Goal: Task Accomplishment & Management: Use online tool/utility

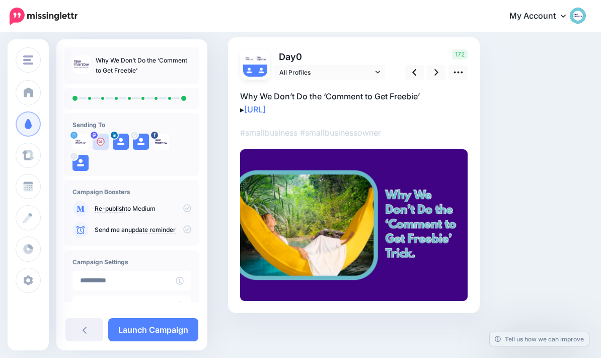
scroll to position [65, 0]
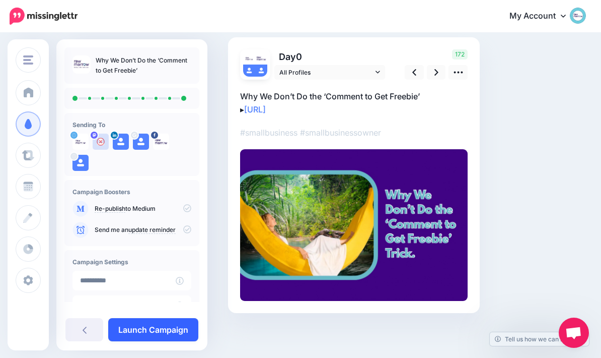
click at [170, 327] on link "Launch Campaign" at bounding box center [153, 329] width 90 height 23
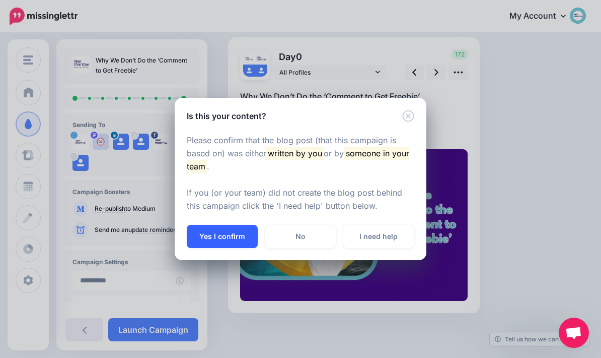
click at [231, 235] on button "Yes I confirm" at bounding box center [222, 236] width 71 height 23
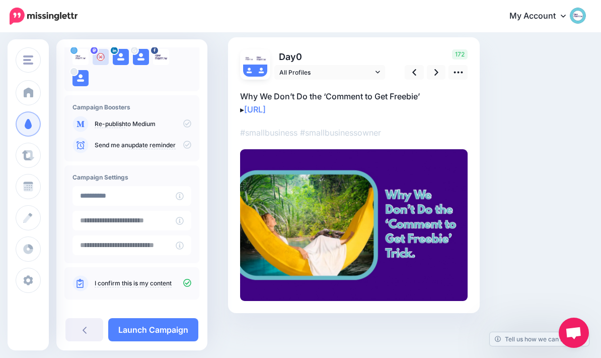
scroll to position [84, 0]
click at [435, 73] on icon at bounding box center [437, 72] width 4 height 11
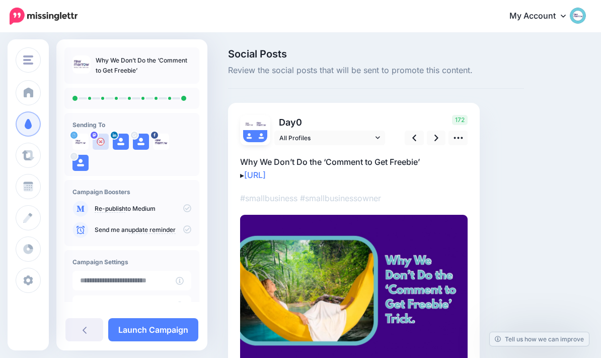
scroll to position [65, 0]
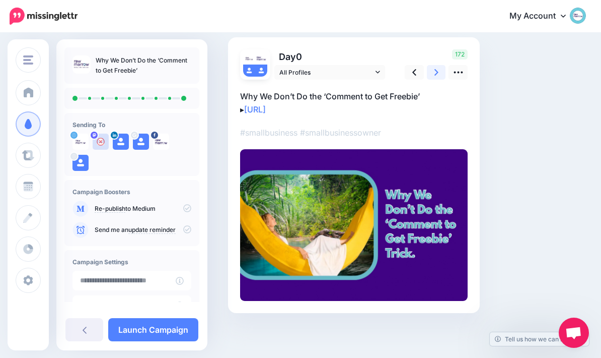
click at [438, 70] on icon at bounding box center [437, 72] width 4 height 11
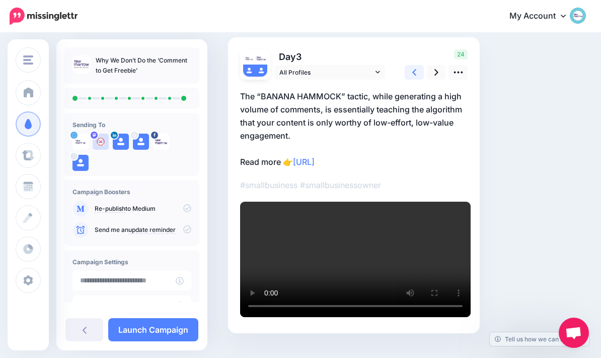
click at [413, 75] on icon at bounding box center [415, 72] width 4 height 11
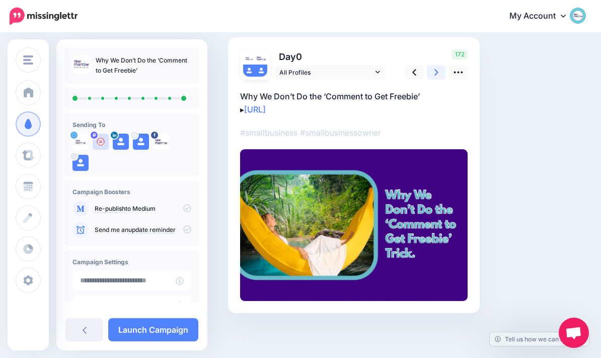
click at [440, 77] on link at bounding box center [436, 72] width 19 height 15
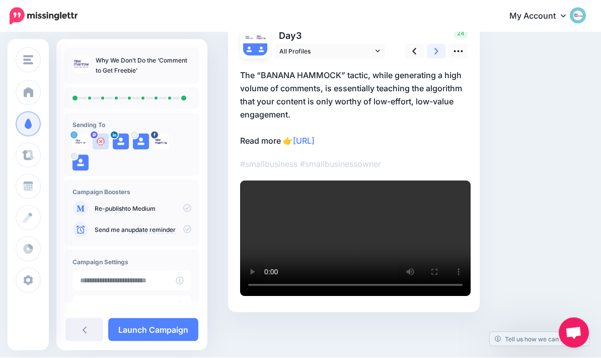
scroll to position [134, 0]
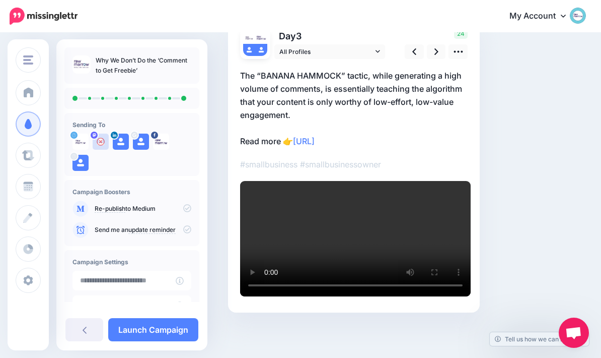
click at [352, 275] on video at bounding box center [355, 238] width 231 height 115
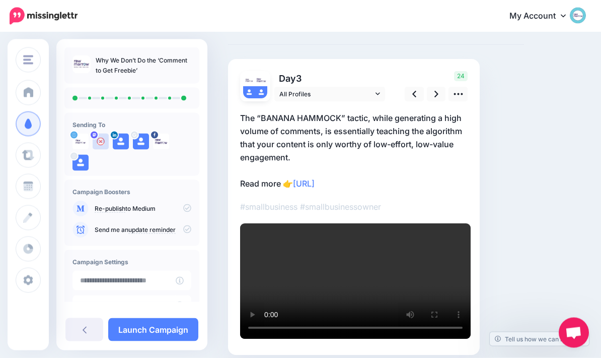
scroll to position [0, 0]
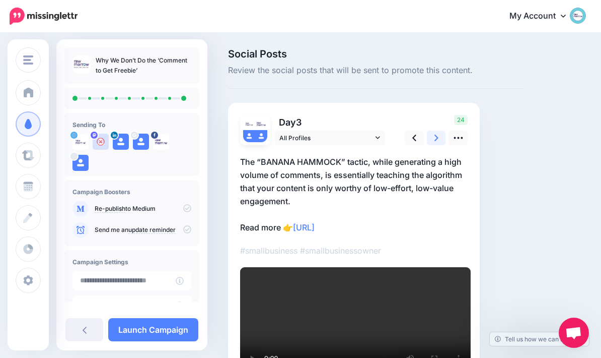
click at [439, 137] on link at bounding box center [436, 137] width 19 height 15
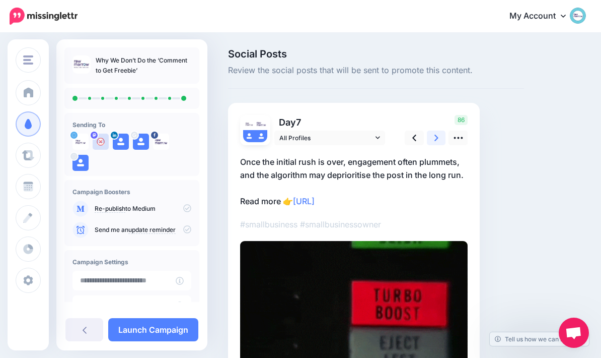
click at [441, 135] on link at bounding box center [436, 137] width 19 height 15
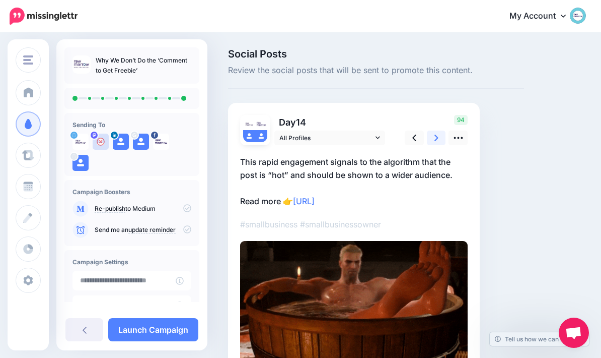
click at [440, 137] on link at bounding box center [436, 137] width 19 height 15
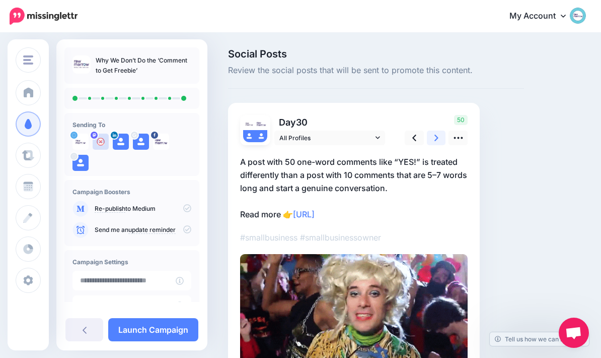
click at [439, 135] on link at bounding box center [436, 137] width 19 height 15
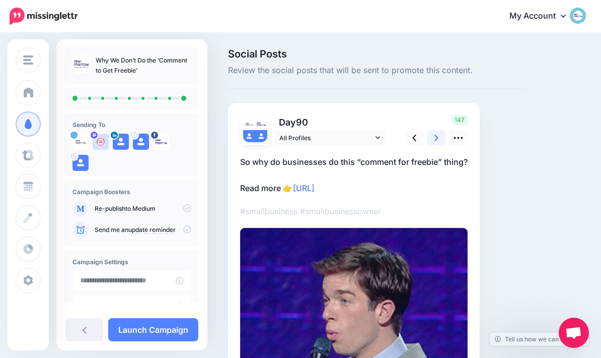
click at [439, 135] on link at bounding box center [436, 137] width 19 height 15
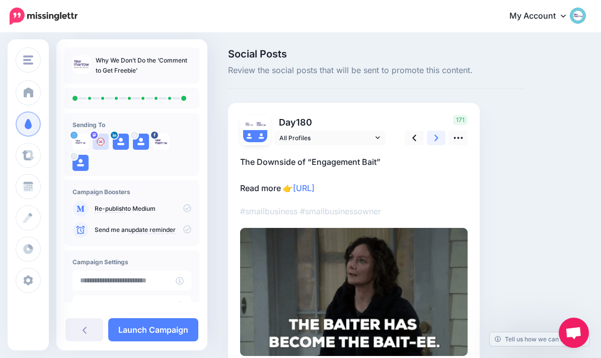
click at [442, 137] on link at bounding box center [436, 137] width 19 height 15
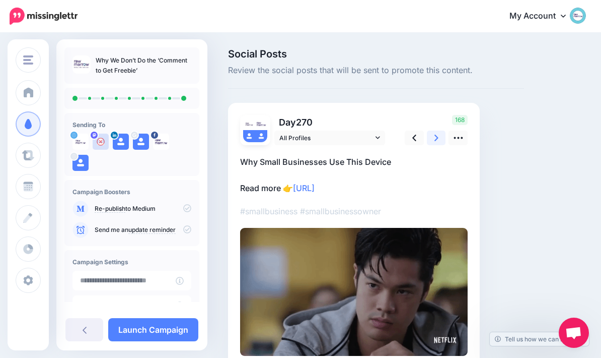
click at [438, 138] on icon at bounding box center [437, 138] width 4 height 7
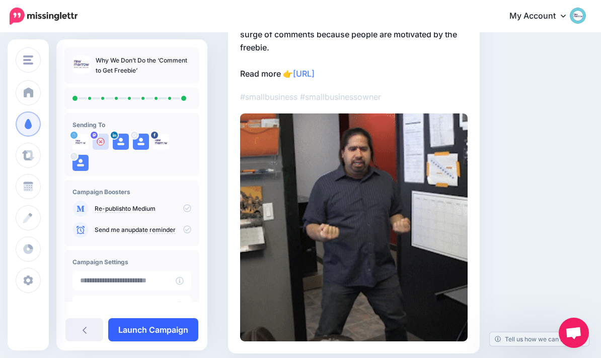
click at [175, 341] on link "Launch Campaign" at bounding box center [153, 329] width 90 height 23
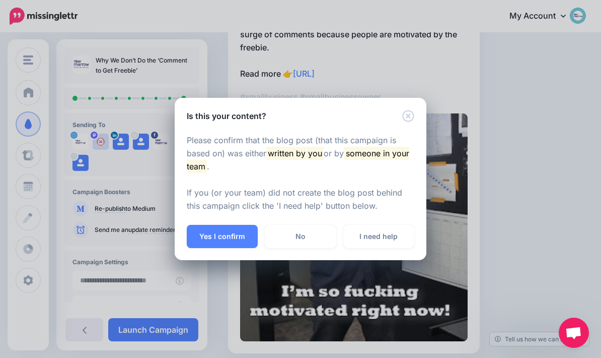
click at [409, 122] on icon "Close" at bounding box center [409, 116] width 12 height 12
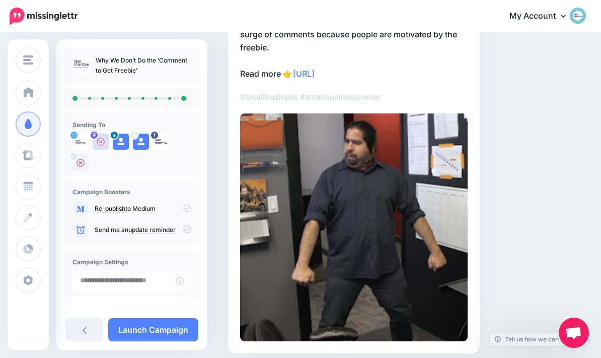
click at [87, 164] on div at bounding box center [81, 163] width 16 height 16
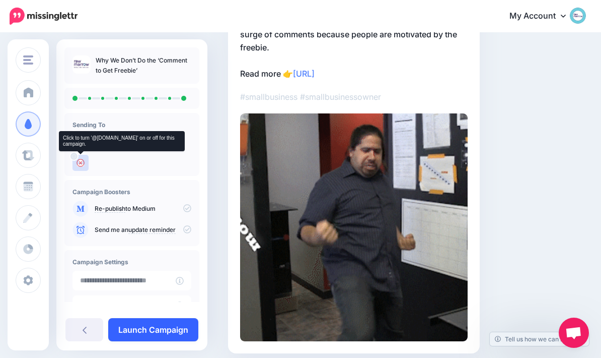
click at [165, 341] on link "Launch Campaign" at bounding box center [153, 329] width 90 height 23
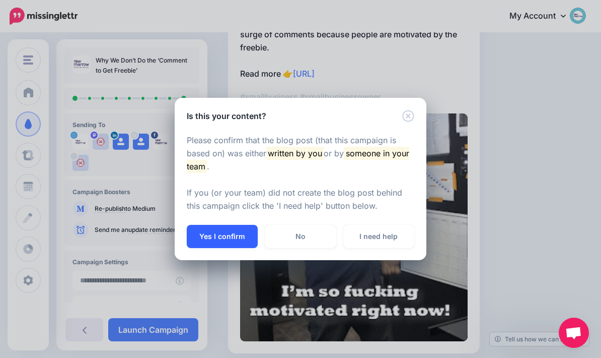
click at [231, 248] on button "Yes I confirm" at bounding box center [222, 236] width 71 height 23
